Goal: Information Seeking & Learning: Find specific fact

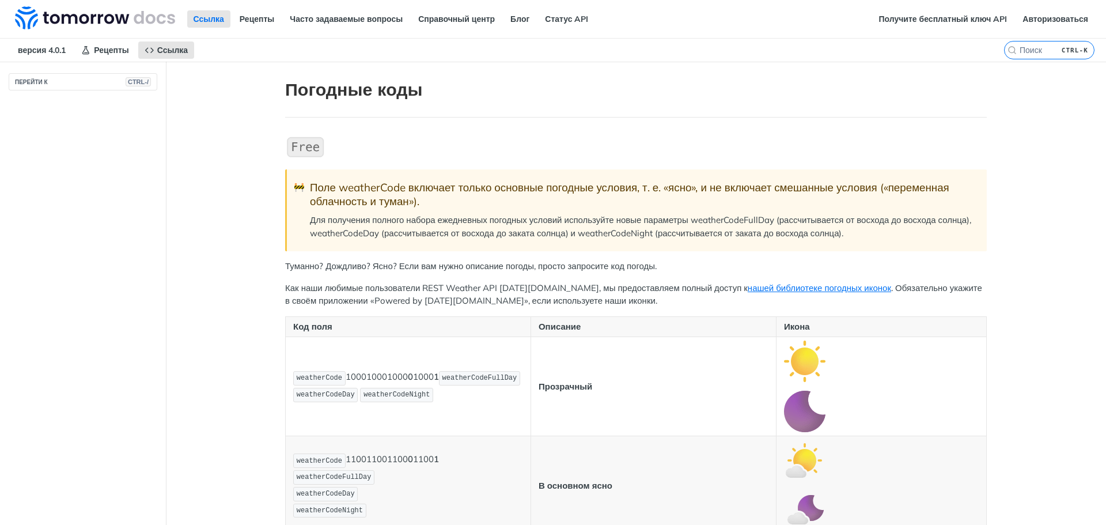
click at [58, 89] on button "ПЕРЕЙТИ К CTRL-/" at bounding box center [83, 81] width 149 height 17
